Goal: Information Seeking & Learning: Check status

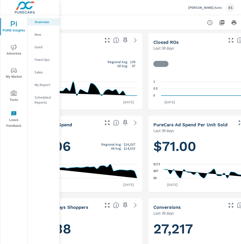
scroll to position [0, 191]
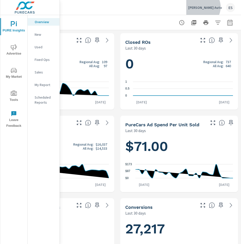
click at [219, 7] on p "[PERSON_NAME] Auto" at bounding box center [206, 7] width 34 height 5
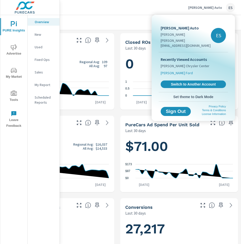
click at [176, 69] on li "[PERSON_NAME] Ford" at bounding box center [193, 72] width 65 height 7
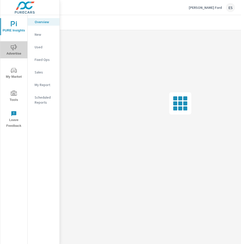
click at [14, 51] on span "Advertise" at bounding box center [14, 50] width 24 height 12
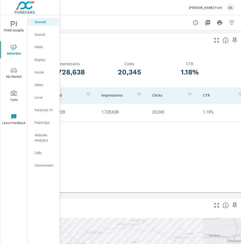
scroll to position [0, 183]
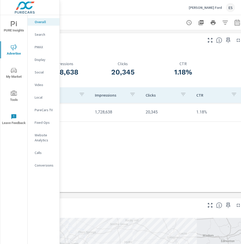
click at [43, 136] on p "Website Analytics" at bounding box center [45, 137] width 21 height 10
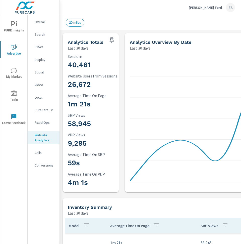
click at [44, 34] on p "Search" at bounding box center [45, 34] width 21 height 5
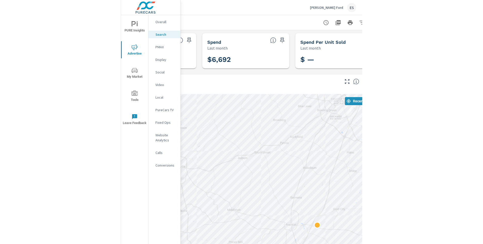
scroll to position [0, 191]
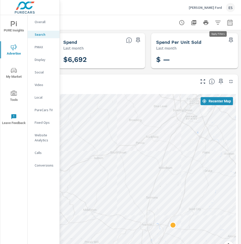
click at [218, 23] on icon "button" at bounding box center [218, 23] width 6 height 6
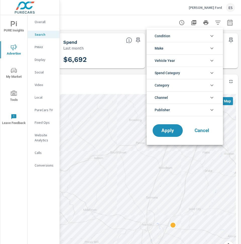
click at [232, 24] on div at bounding box center [120, 122] width 241 height 244
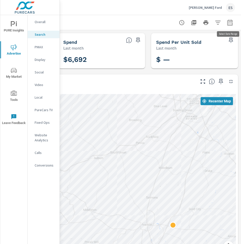
click at [230, 23] on icon "button" at bounding box center [230, 23] width 6 height 6
select select "Last month"
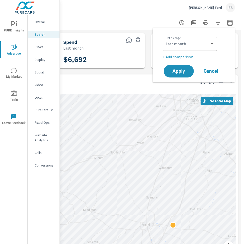
click at [182, 57] on p "+ Add comparison" at bounding box center [195, 57] width 64 height 6
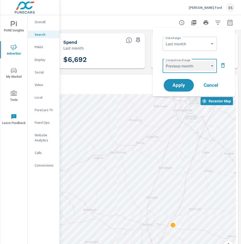
click option "Previous month" at bounding box center [0, 0] width 0 height 0
select select "Previous month"
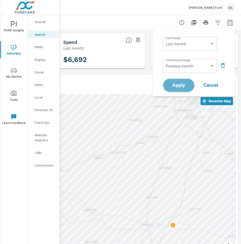
click at [177, 87] on span "Apply" at bounding box center [179, 85] width 21 height 5
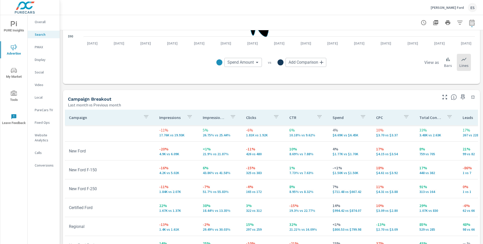
scroll to position [5, 0]
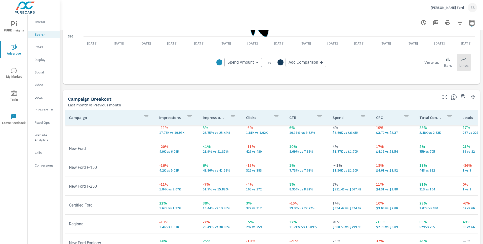
scroll to position [65, 0]
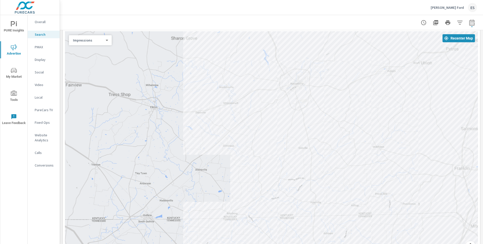
scroll to position [22, 0]
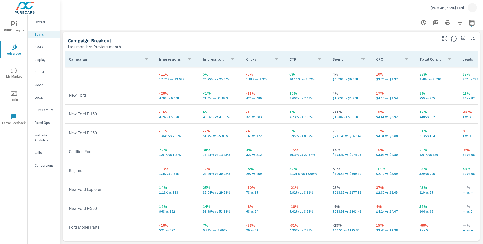
scroll to position [481, 0]
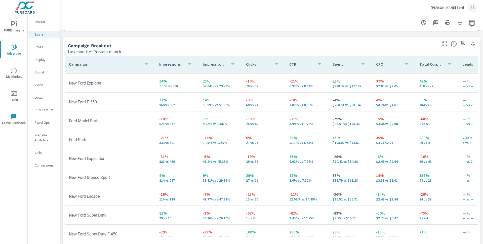
scroll to position [118, 0]
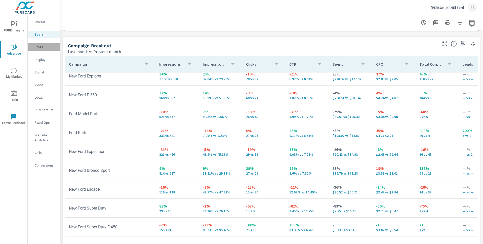
click at [39, 49] on p "PMAX" at bounding box center [45, 46] width 21 height 5
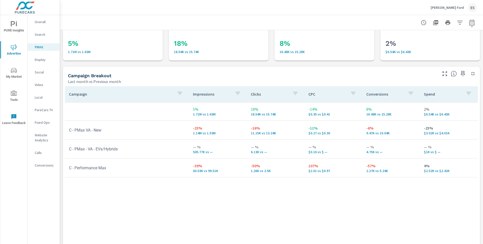
scroll to position [25, 0]
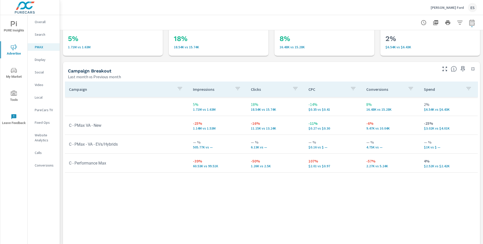
click at [42, 36] on p "Search" at bounding box center [45, 34] width 21 height 5
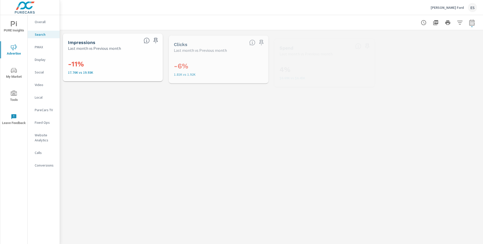
scroll to position [113, 0]
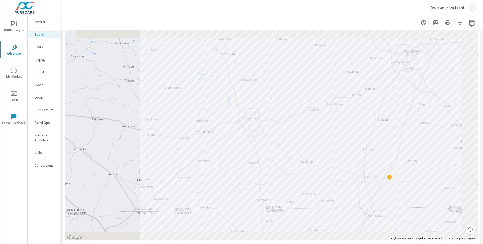
scroll to position [146, 0]
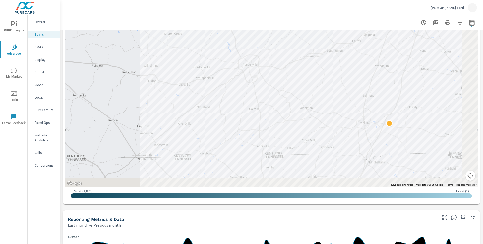
click at [241, 23] on button "button" at bounding box center [472, 23] width 10 height 10
select select "Last month"
select select "Previous month"
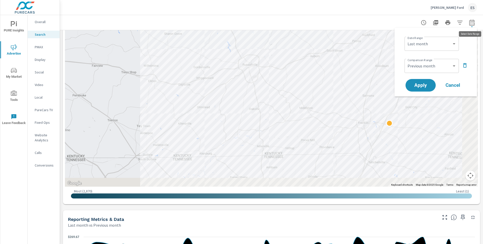
click at [241, 23] on icon "button" at bounding box center [472, 23] width 6 height 6
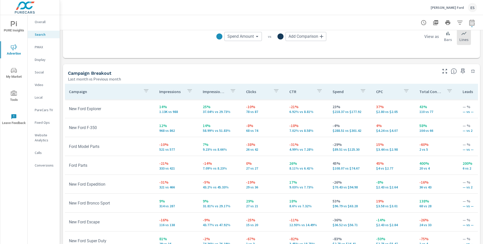
scroll to position [483, 0]
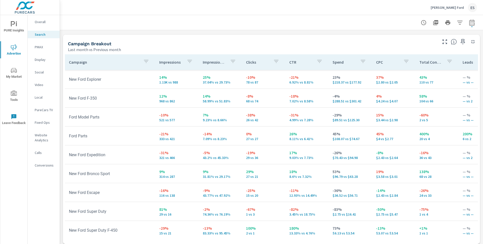
scroll to position [108, 0]
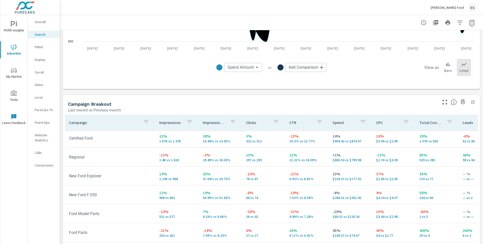
scroll to position [91, 0]
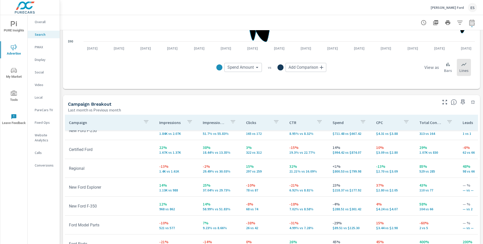
scroll to position [65, 0]
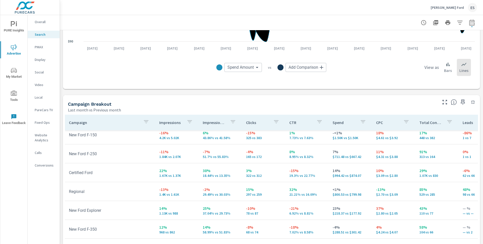
scroll to position [40, 0]
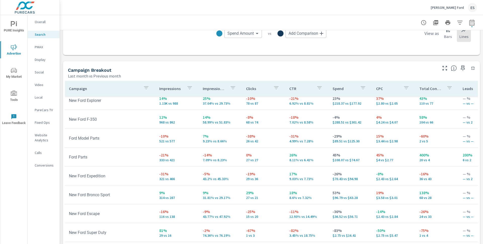
scroll to position [486, 0]
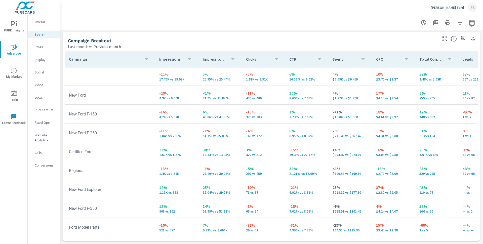
click at [146, 22] on div at bounding box center [271, 22] width 411 height 15
click at [241, 8] on p "[PERSON_NAME] Ford" at bounding box center [446, 7] width 33 height 5
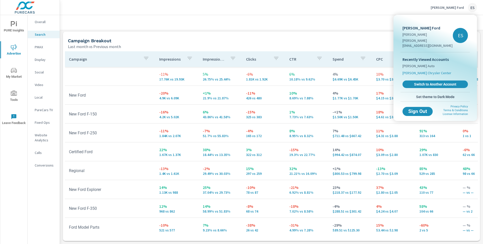
click at [241, 70] on span "[PERSON_NAME] Chrysler Center" at bounding box center [426, 72] width 49 height 5
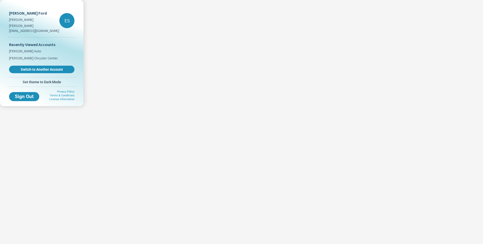
click at [127, 30] on div at bounding box center [241, 122] width 483 height 244
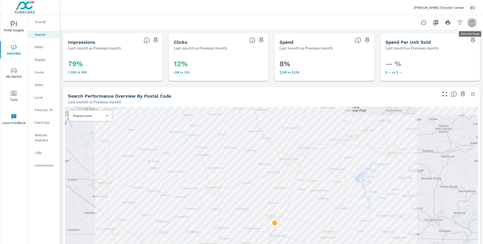
click at [241, 23] on icon "button" at bounding box center [472, 23] width 6 height 6
select select "Last month"
select select "Previous month"
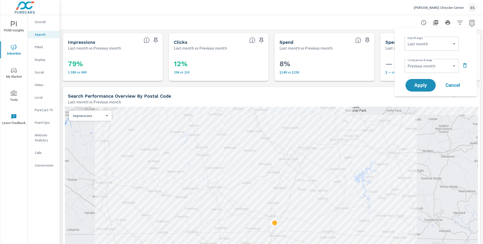
click at [241, 23] on icon "button" at bounding box center [472, 23] width 6 height 6
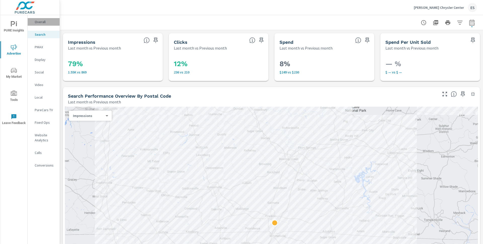
click at [47, 23] on p "Overall" at bounding box center [45, 21] width 21 height 5
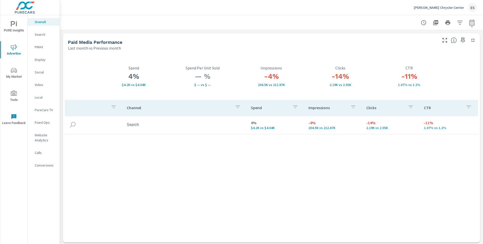
click at [41, 34] on p "Search" at bounding box center [45, 34] width 21 height 5
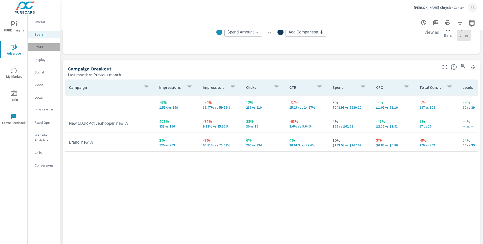
click at [38, 50] on div "PMAX" at bounding box center [44, 47] width 32 height 8
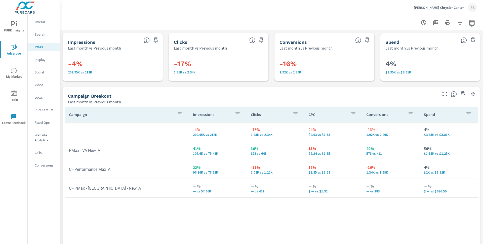
click at [43, 31] on div "Search" at bounding box center [44, 35] width 32 height 8
